Goal: Transaction & Acquisition: Purchase product/service

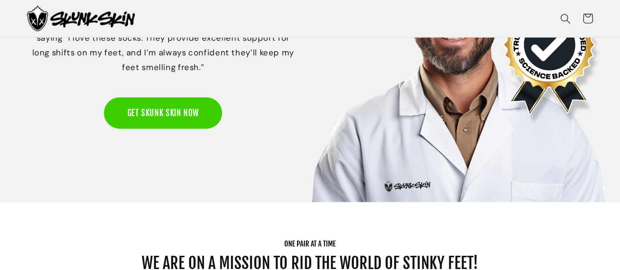
scroll to position [1143, 0]
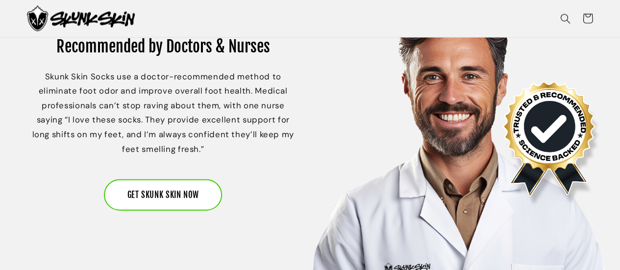
click at [159, 185] on link "GET SKUNK SKIN NOW" at bounding box center [163, 194] width 118 height 31
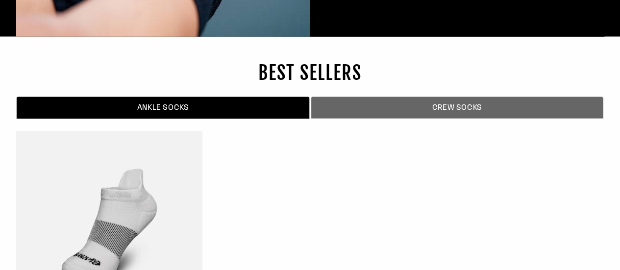
scroll to position [3217, 0]
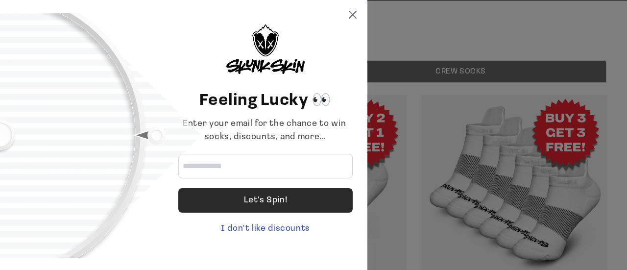
click at [216, 196] on div "Let's Spin!" at bounding box center [265, 200] width 174 height 24
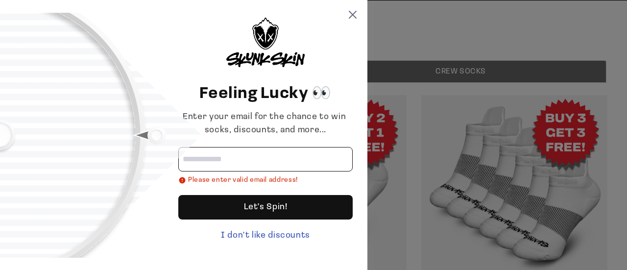
click at [247, 159] on input "Email address" at bounding box center [265, 159] width 174 height 24
type input "**********"
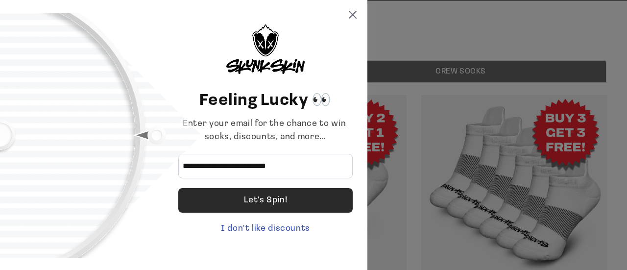
click at [263, 206] on div "Let's Spin!" at bounding box center [266, 200] width 44 height 24
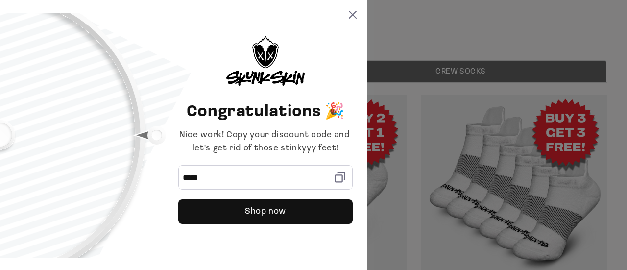
click at [351, 10] on div "Congratulations 🎉 Nice work! Copy your discount code and let's get rid of those…" at bounding box center [183, 135] width 367 height 270
click at [355, 11] on icon at bounding box center [353, 15] width 8 height 8
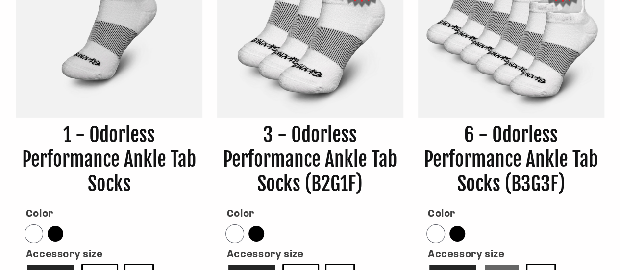
scroll to position [3462, 0]
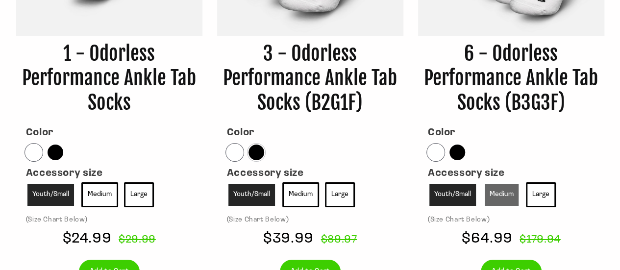
click at [258, 155] on div at bounding box center [256, 153] width 16 height 16
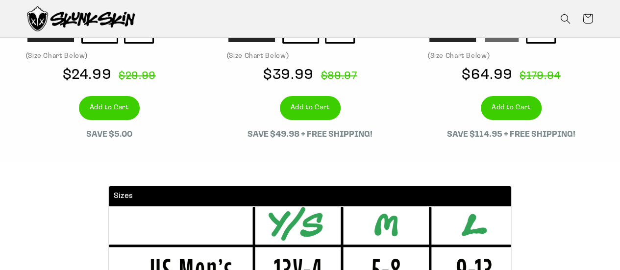
scroll to position [3543, 0]
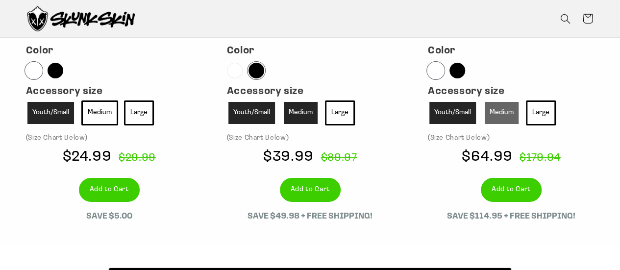
click at [297, 114] on link "Medium" at bounding box center [300, 112] width 37 height 25
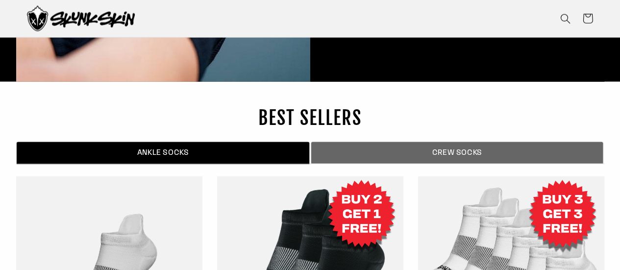
scroll to position [3053, 0]
